Goal: Task Accomplishment & Management: Manage account settings

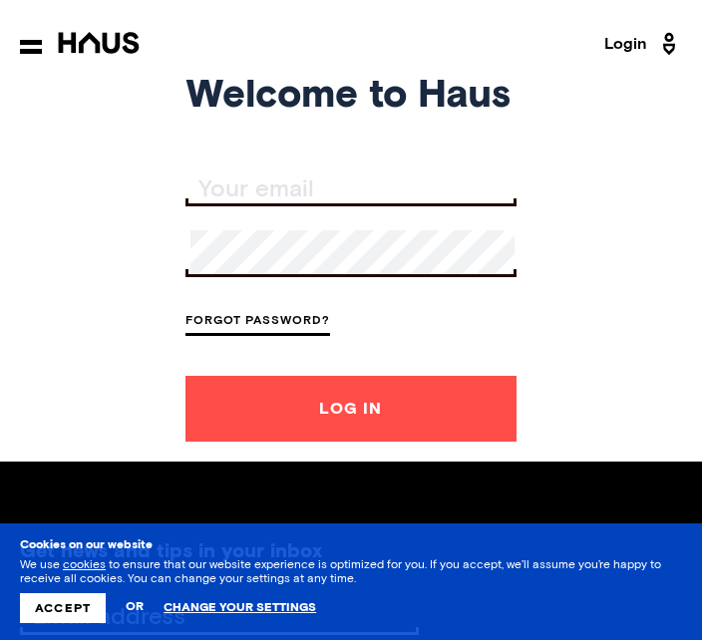
click at [244, 190] on input "Your email" at bounding box center [354, 190] width 326 height 26
type input "[EMAIL_ADDRESS][DOMAIN_NAME]"
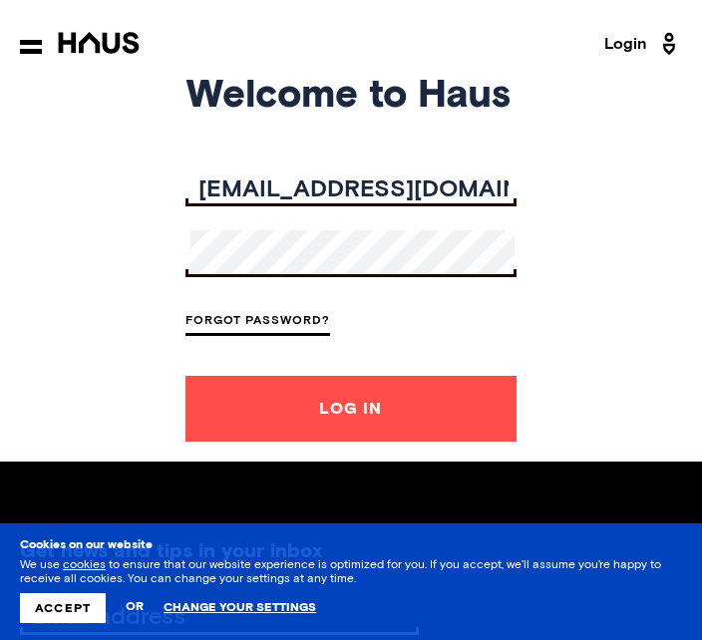
click at [350, 442] on button "Log In" at bounding box center [351, 409] width 331 height 66
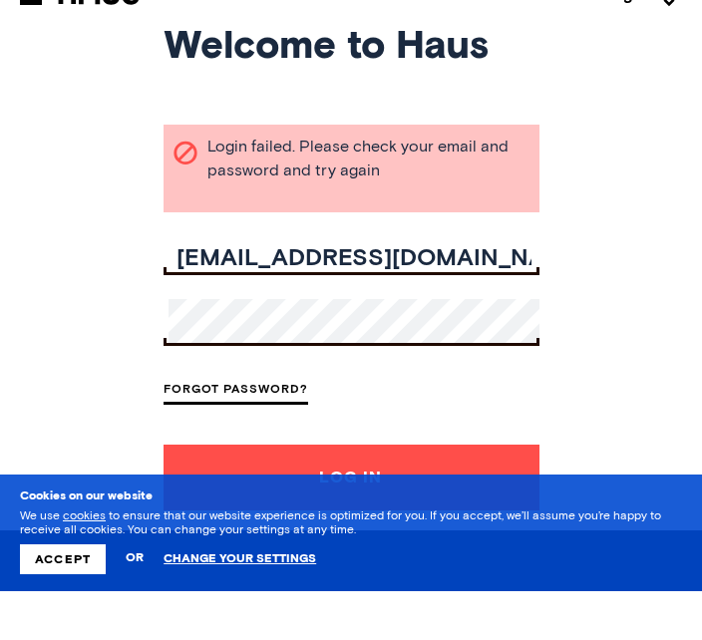
scroll to position [50, 0]
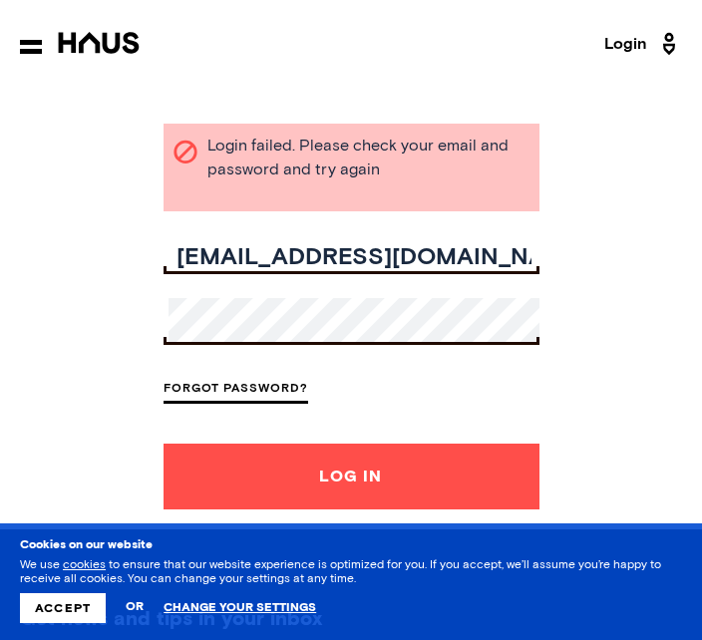
click at [72, 614] on button "Accept" at bounding box center [63, 608] width 86 height 30
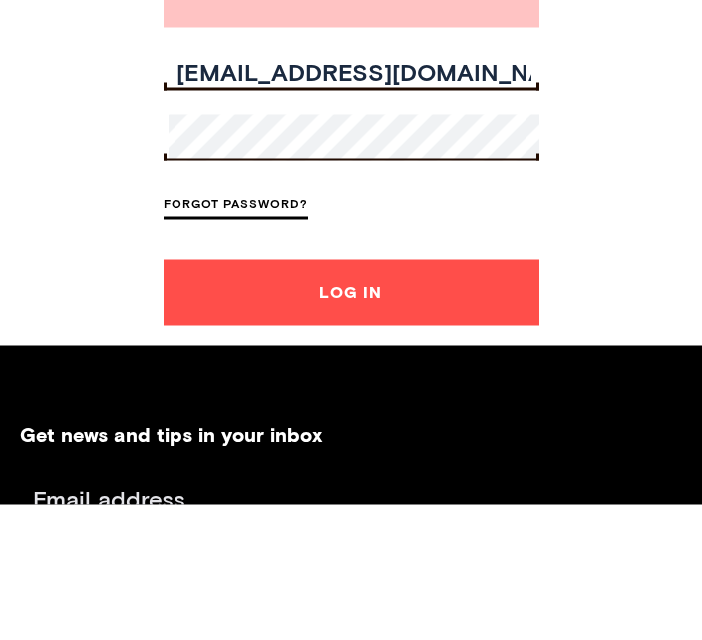
scroll to position [234, 0]
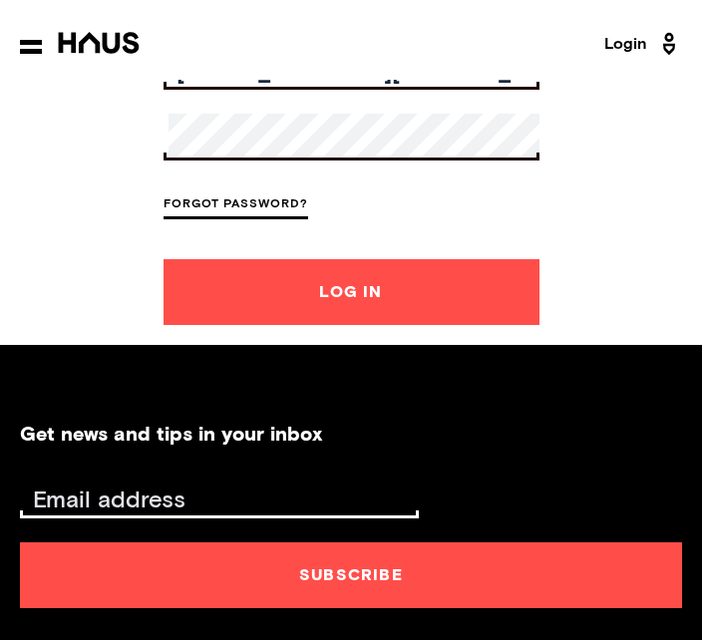
click at [368, 322] on button "Log In" at bounding box center [352, 292] width 376 height 66
click at [382, 325] on button "Log In" at bounding box center [352, 292] width 376 height 66
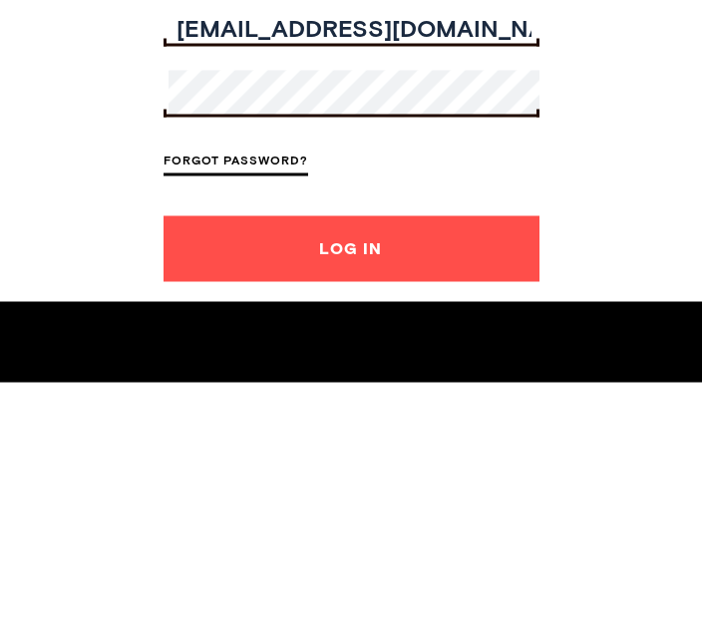
scroll to position [278, 0]
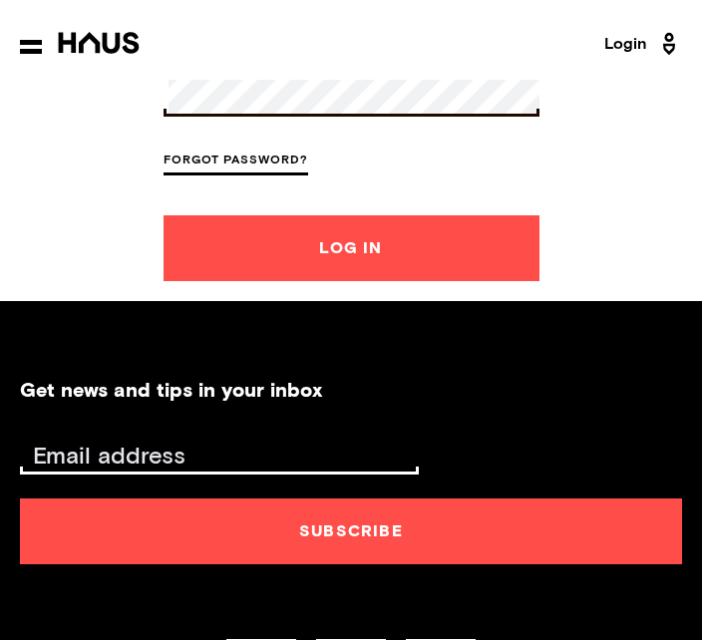
click at [366, 275] on button "Log In" at bounding box center [352, 248] width 376 height 66
click at [393, 275] on button "Log In" at bounding box center [352, 248] width 376 height 66
click at [376, 270] on button "Log In" at bounding box center [352, 248] width 376 height 66
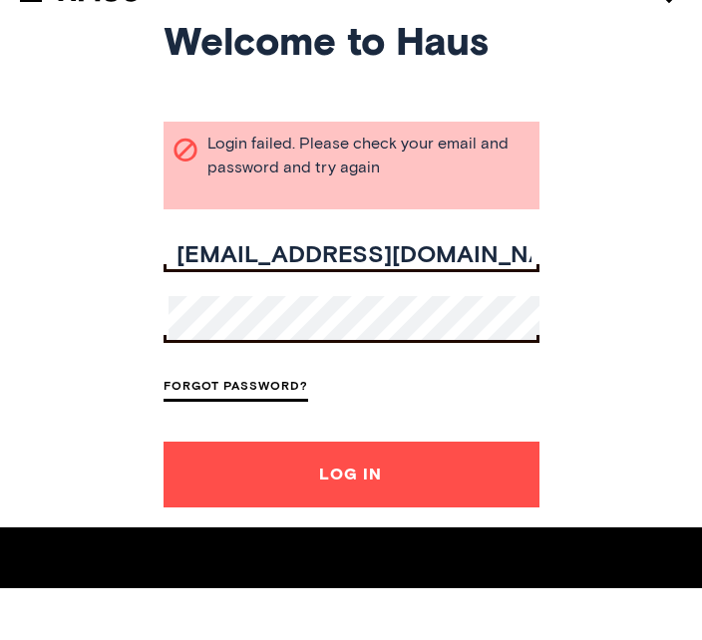
scroll to position [53, 0]
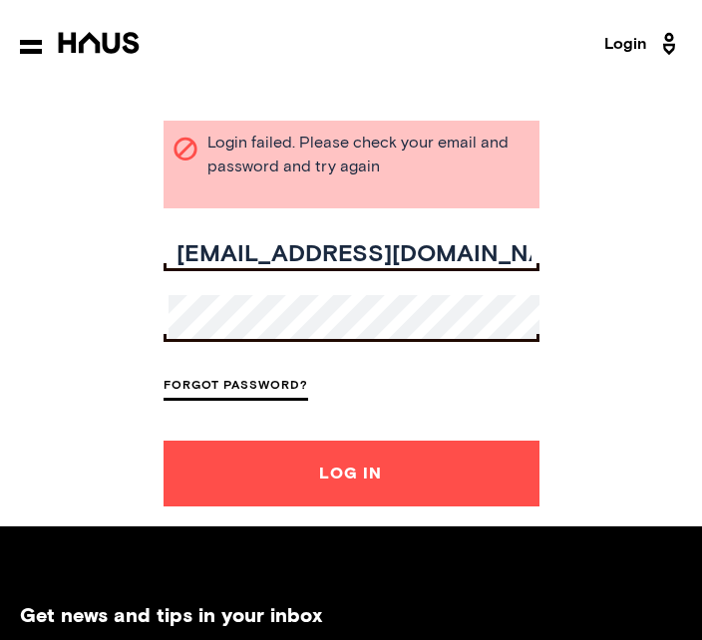
click at [237, 401] on link "Forgot Password?" at bounding box center [236, 387] width 145 height 27
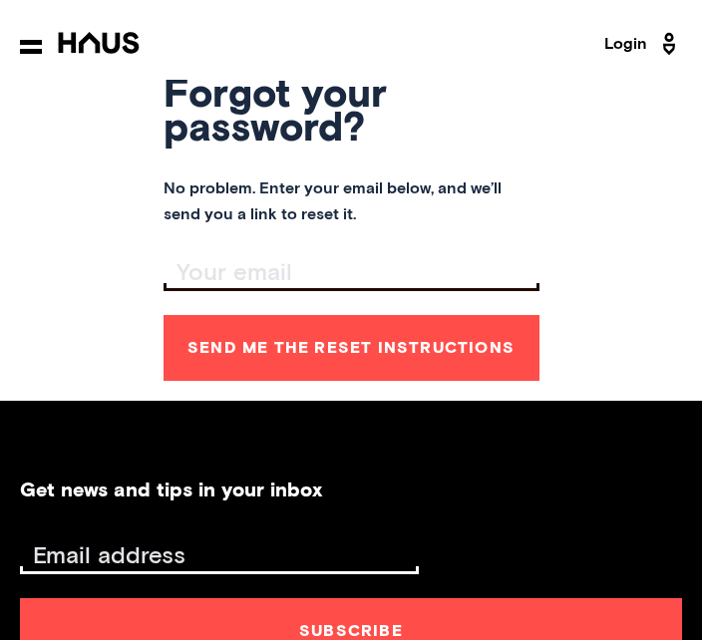
click at [219, 281] on input "Your email" at bounding box center [354, 273] width 371 height 26
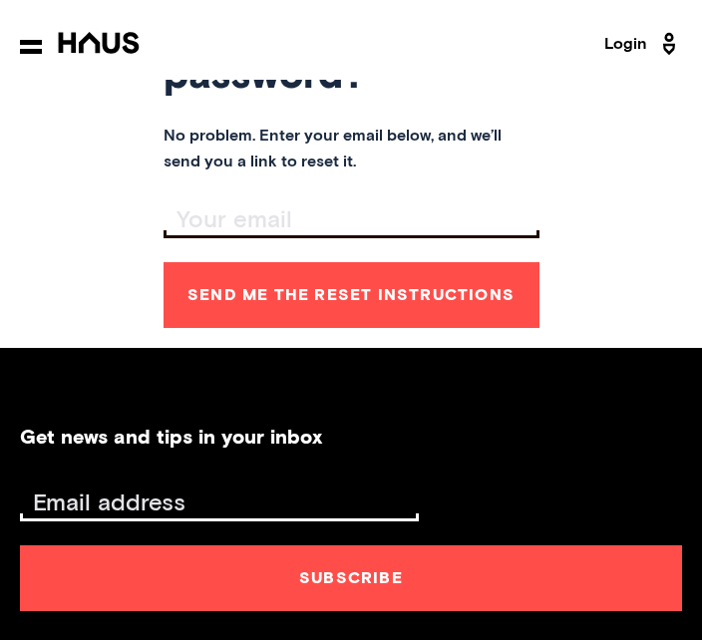
type input "[EMAIL_ADDRESS][DOMAIN_NAME]"
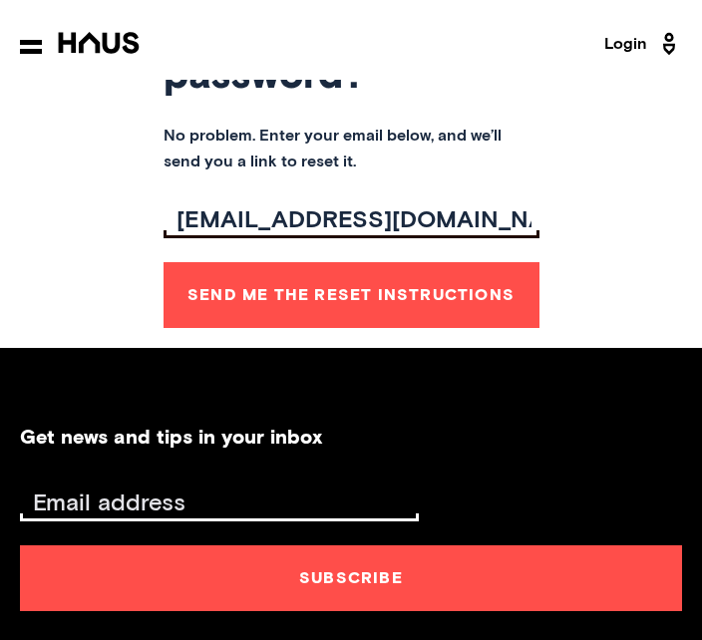
click at [351, 324] on button "Send me the reset instructions" at bounding box center [352, 295] width 376 height 66
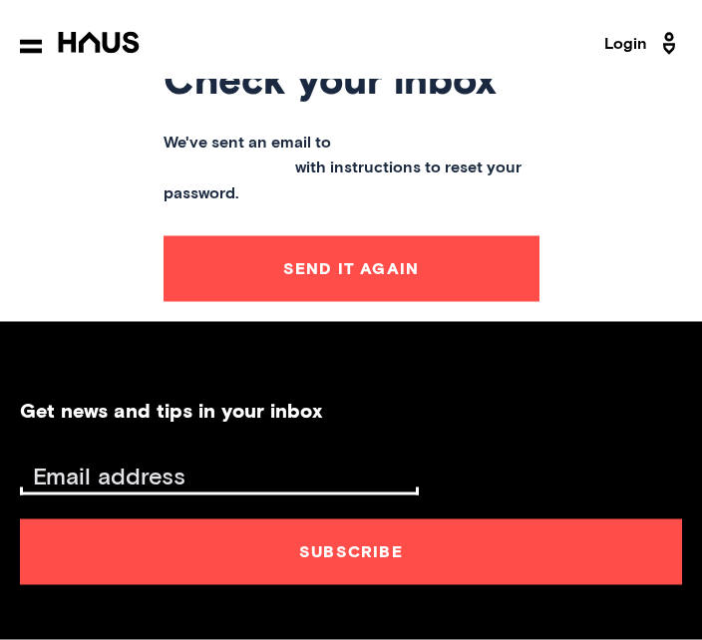
scroll to position [0, 0]
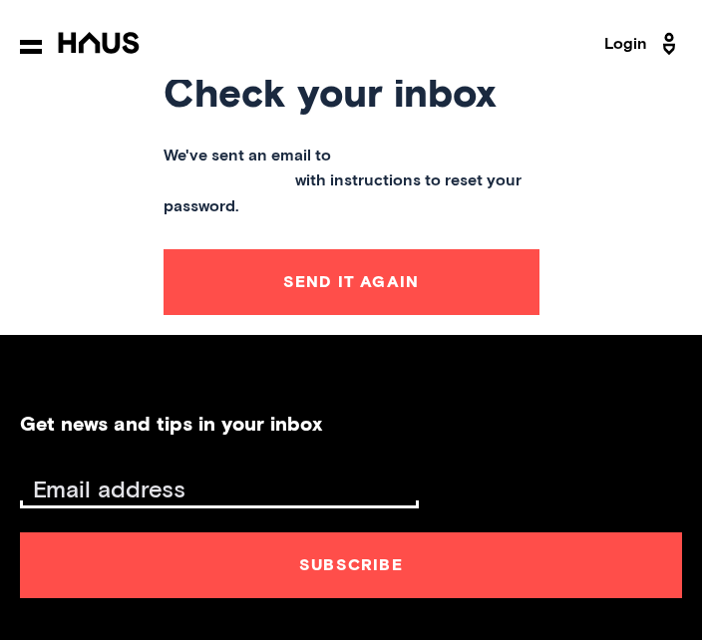
click at [349, 284] on button "Send it again" at bounding box center [352, 282] width 376 height 66
